Goal: Find specific page/section: Find specific page/section

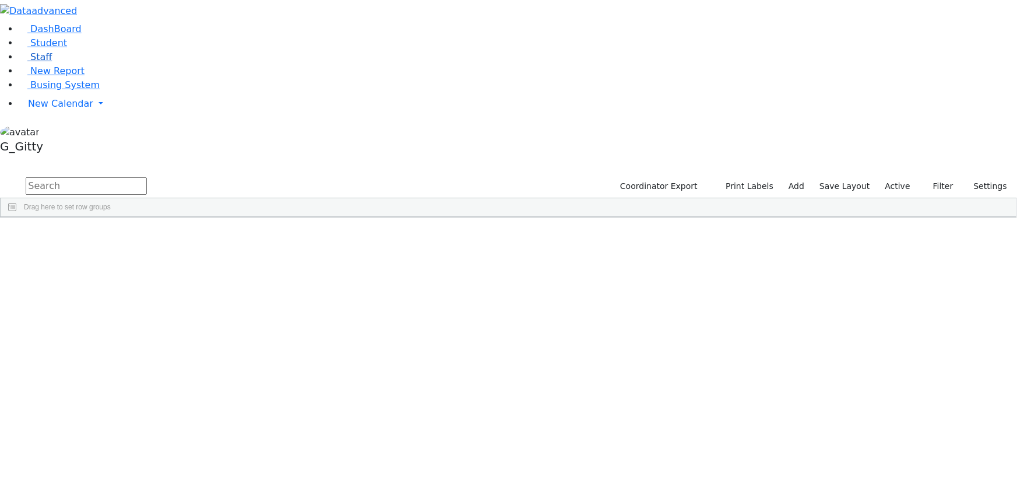
click at [52, 62] on link "Staff" at bounding box center [35, 56] width 33 height 11
click at [147, 177] on input "text" at bounding box center [86, 185] width 121 height 17
type input "6864"
click at [147, 177] on input "6864" at bounding box center [86, 185] width 121 height 17
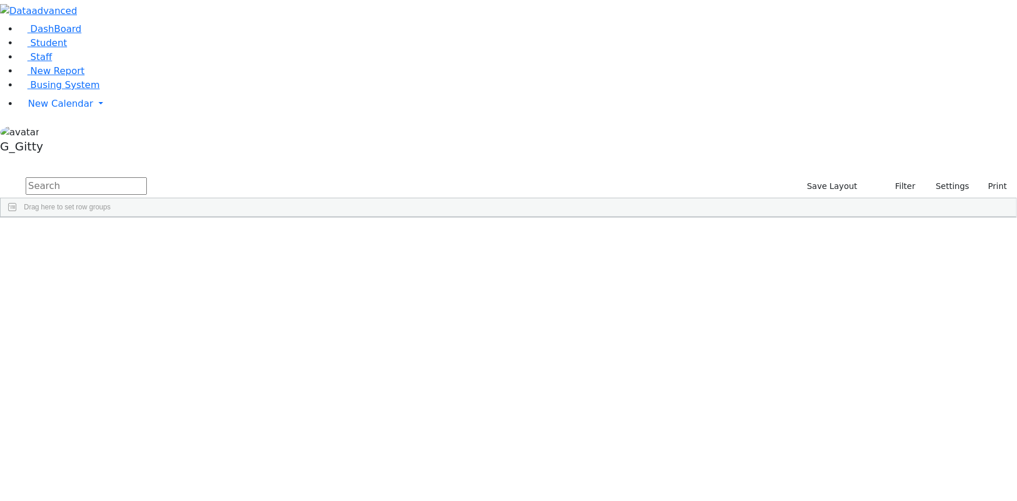
click at [147, 177] on input "text" at bounding box center [86, 185] width 121 height 17
click at [210, 30] on div "DashBoard Student Staff New Report Busing System" at bounding box center [508, 108] width 1017 height 217
click at [147, 177] on input "text" at bounding box center [86, 185] width 121 height 17
type input "6864"
drag, startPoint x: 184, startPoint y: 43, endPoint x: 132, endPoint y: 30, distance: 54.2
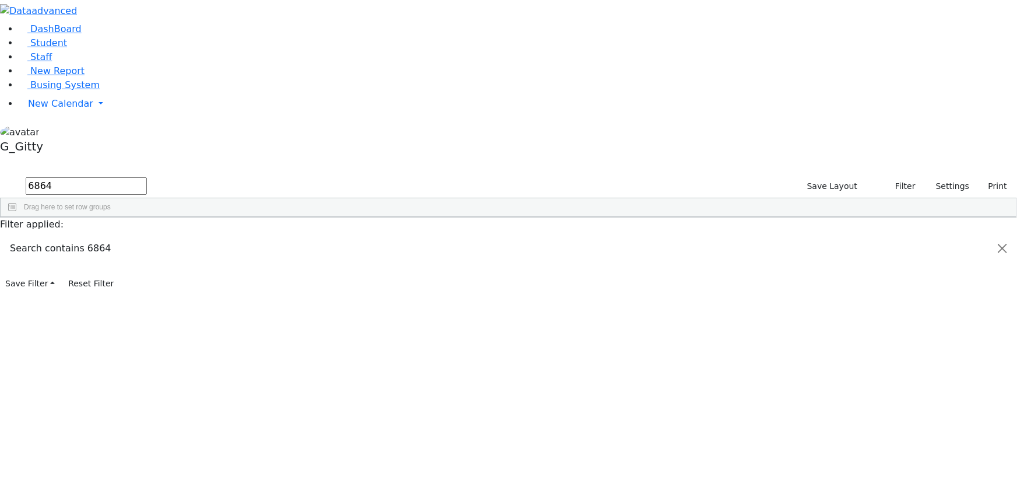
click at [132, 30] on div "DashBoard Student Staff New Report Busing System" at bounding box center [508, 146] width 1017 height 293
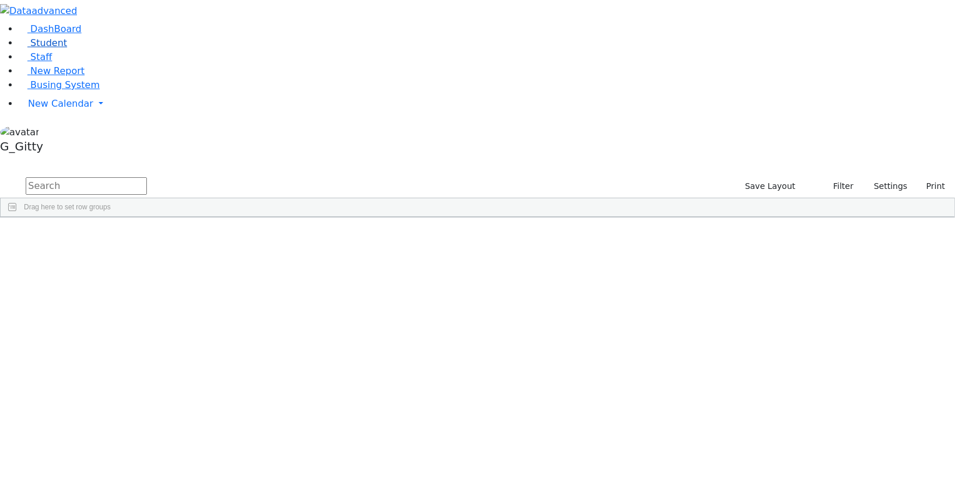
click at [63, 48] on link "Student" at bounding box center [43, 42] width 48 height 11
click at [147, 177] on input "text" at bounding box center [86, 185] width 121 height 17
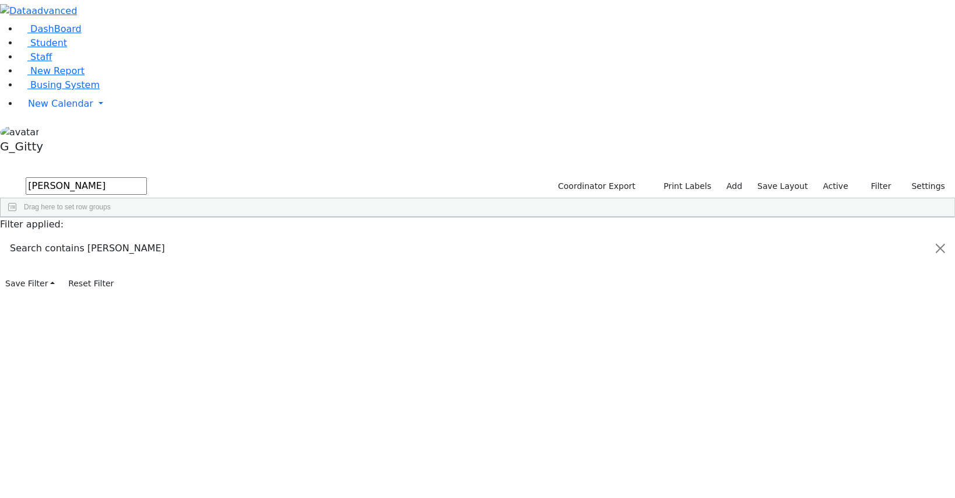
type input "joel mei"
click at [147, 393] on div "Meisels" at bounding box center [110, 401] width 74 height 16
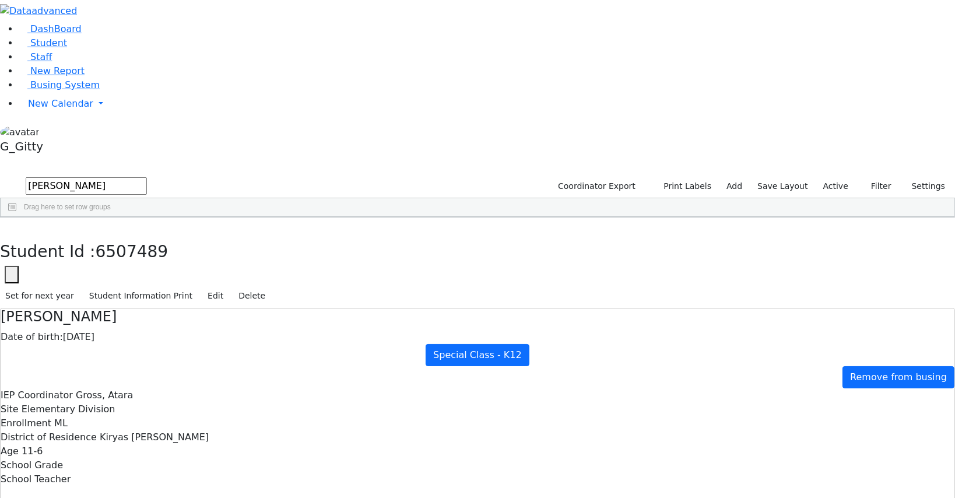
scroll to position [54, 0]
drag, startPoint x: 562, startPoint y: 387, endPoint x: 581, endPoint y: 393, distance: 19.7
drag, startPoint x: 596, startPoint y: 389, endPoint x: 542, endPoint y: 391, distance: 54.9
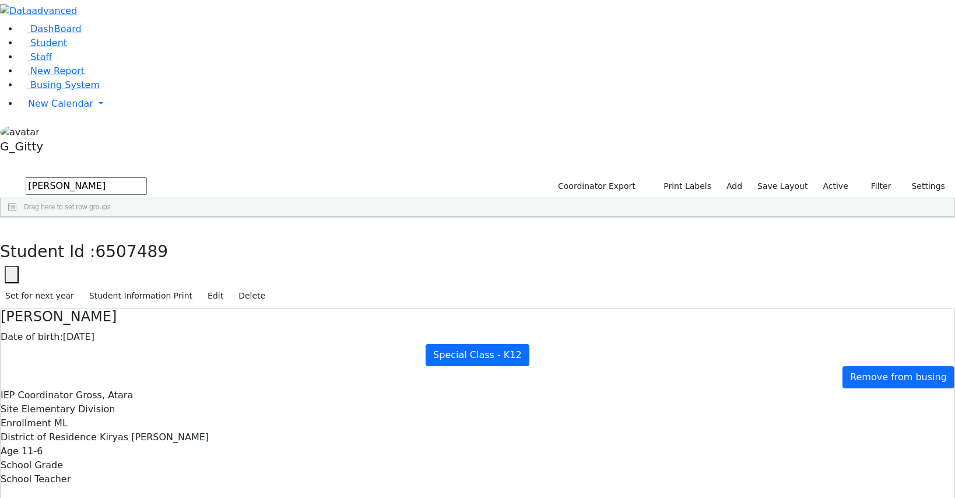
click at [82, 90] on link "Busing System" at bounding box center [59, 84] width 81 height 11
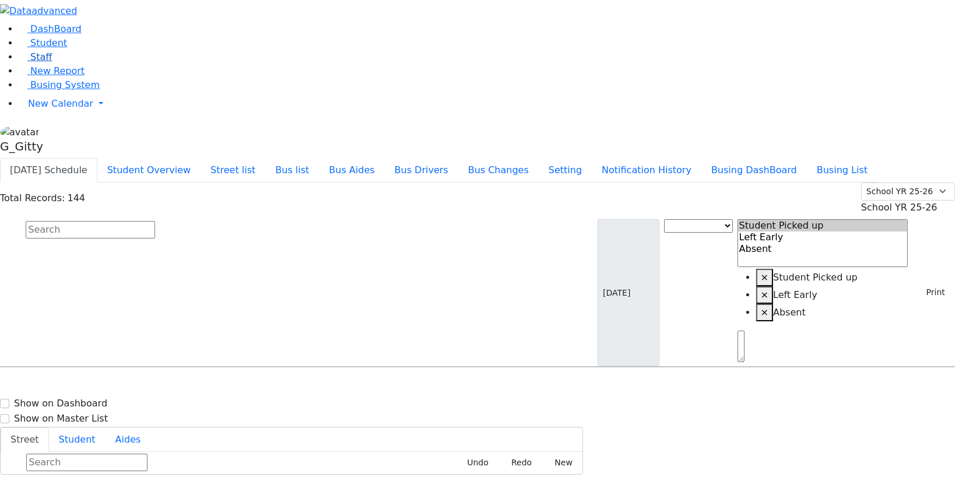
click at [44, 62] on link "Staff" at bounding box center [35, 56] width 33 height 11
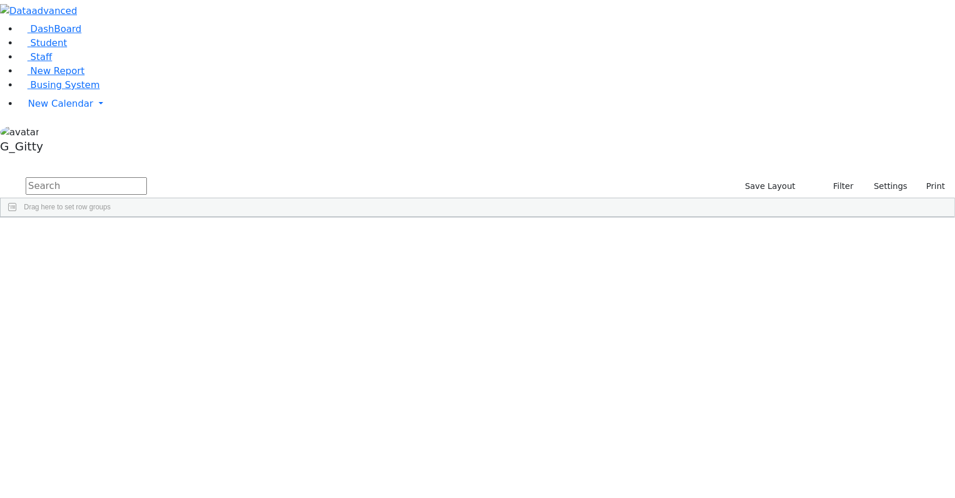
click at [147, 177] on input "text" at bounding box center [86, 185] width 121 height 17
type input "public"
click at [921, 177] on button "Print" at bounding box center [931, 186] width 38 height 18
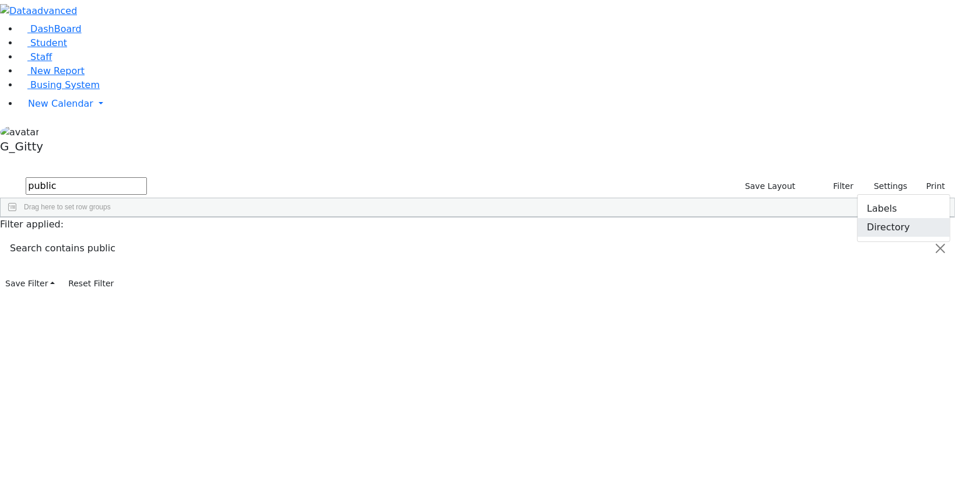
click at [884, 218] on link "Directory" at bounding box center [904, 227] width 92 height 19
click at [921, 0] on div at bounding box center [477, 0] width 955 height 0
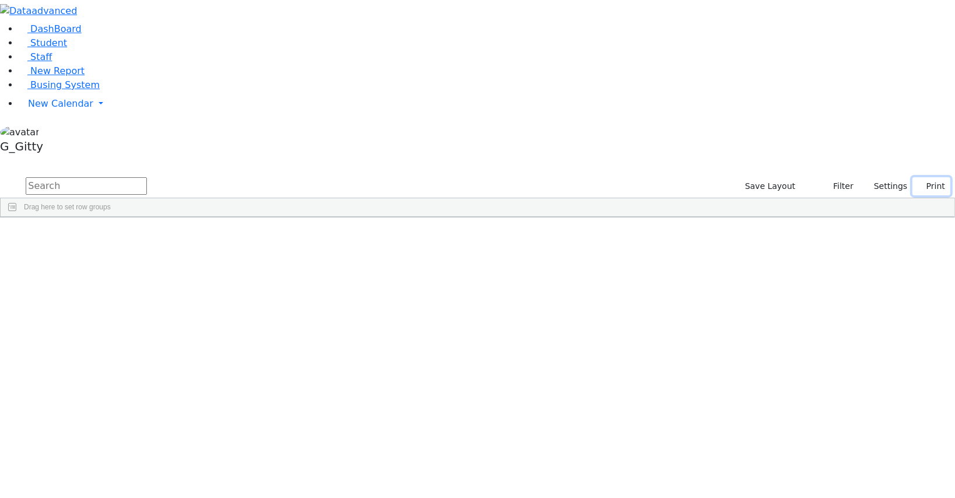
click at [927, 177] on button "Print" at bounding box center [931, 186] width 38 height 18
click at [147, 177] on input "text" at bounding box center [86, 185] width 121 height 17
type input "public"
click at [921, 177] on button "Print" at bounding box center [931, 186] width 38 height 18
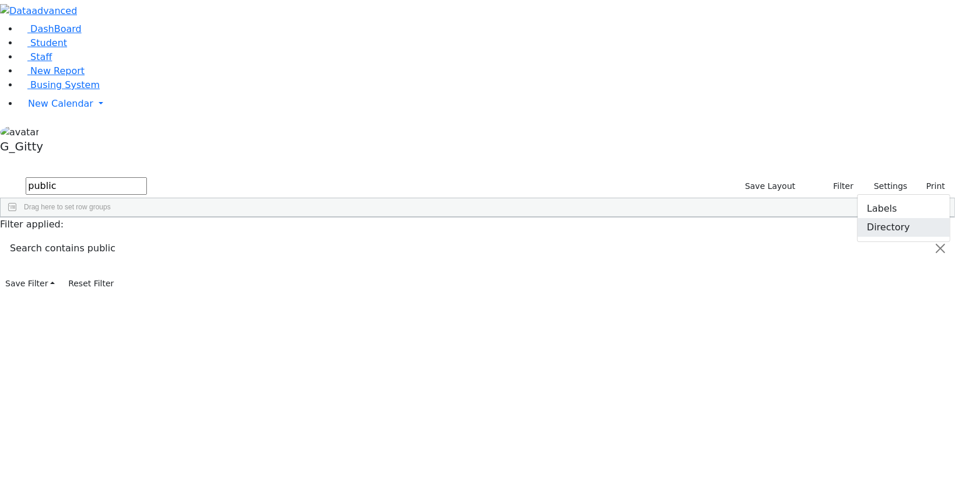
click at [893, 218] on link "Directory" at bounding box center [904, 227] width 92 height 19
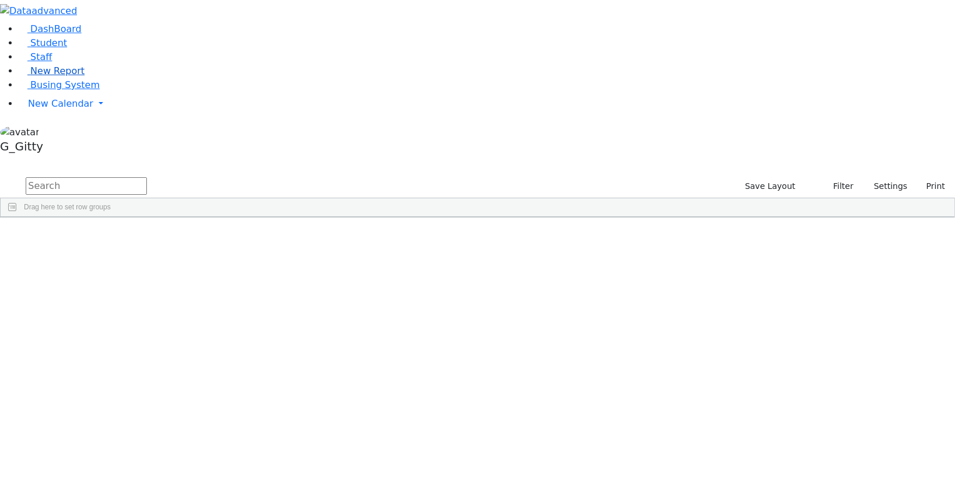
click at [57, 76] on span "New Report" at bounding box center [57, 70] width 54 height 11
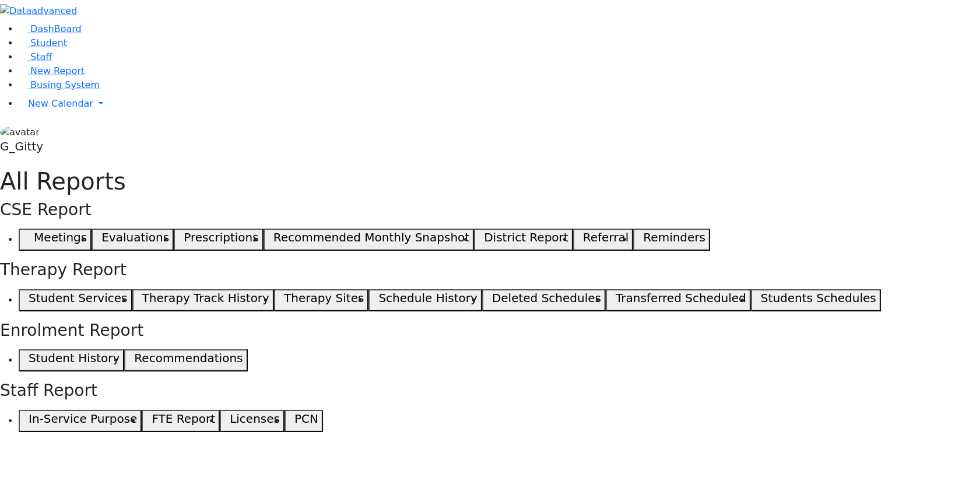
click at [92, 229] on button "Meetings" at bounding box center [55, 240] width 73 height 22
click at [29, 237] on use "button" at bounding box center [29, 237] width 0 height 0
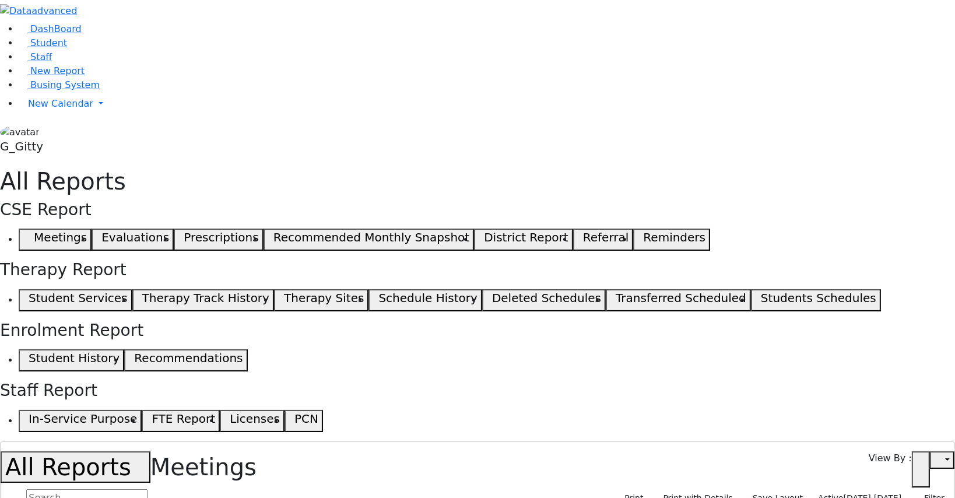
click at [114, 158] on aside "DashBoard Student Staff New Report Busing System" at bounding box center [477, 79] width 955 height 158
